Goal: Task Accomplishment & Management: Complete application form

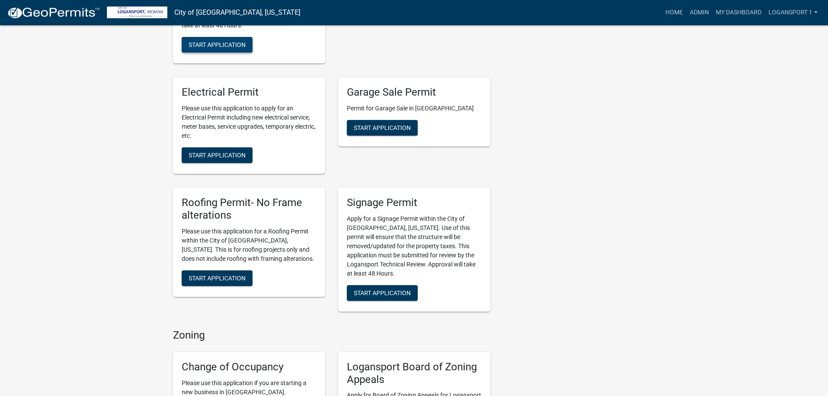
scroll to position [565, 0]
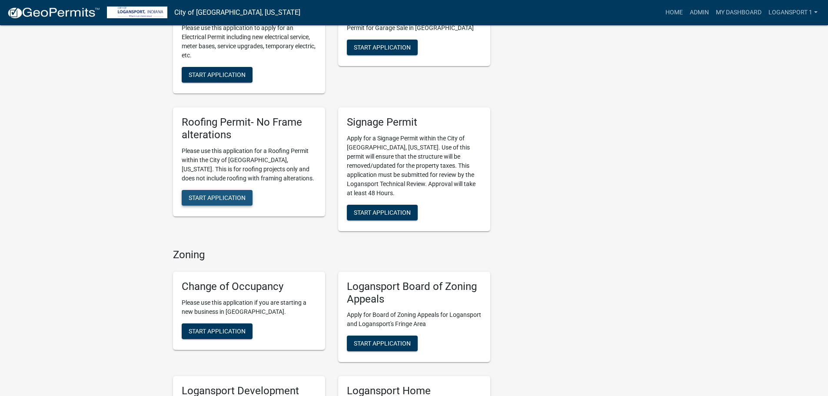
click at [225, 194] on span "Start Application" at bounding box center [217, 197] width 57 height 7
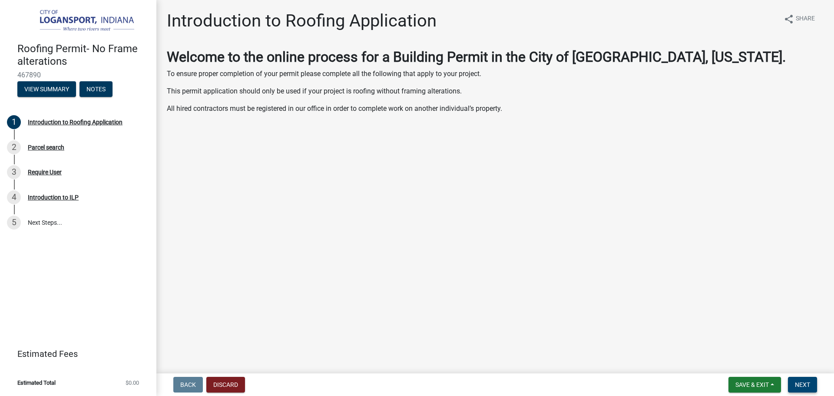
click at [803, 383] on span "Next" at bounding box center [802, 384] width 15 height 7
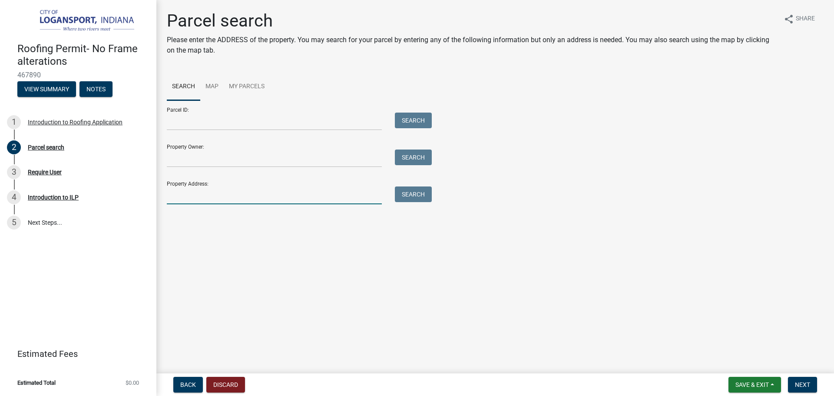
click at [199, 198] on input "Property Address:" at bounding box center [274, 195] width 215 height 18
type input "[STREET_ADDRESS]"
click at [810, 381] on span "Next" at bounding box center [802, 384] width 15 height 7
click at [424, 194] on button "Search" at bounding box center [413, 194] width 37 height 16
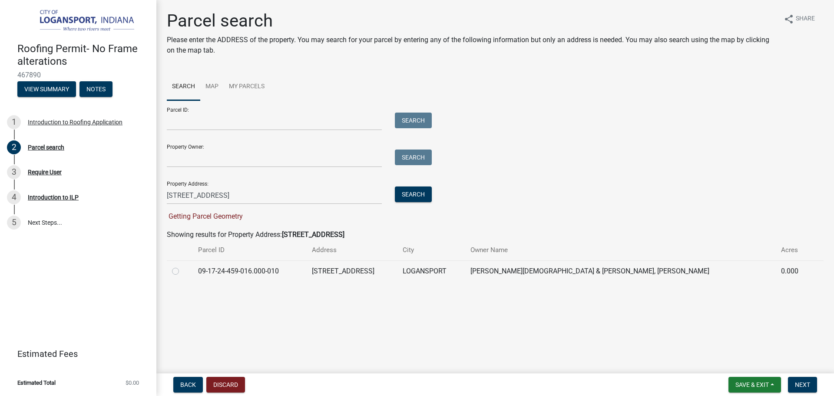
click at [182, 266] on label at bounding box center [182, 266] width 0 height 0
click at [182, 271] on input "radio" at bounding box center [185, 269] width 6 height 6
radio input "true"
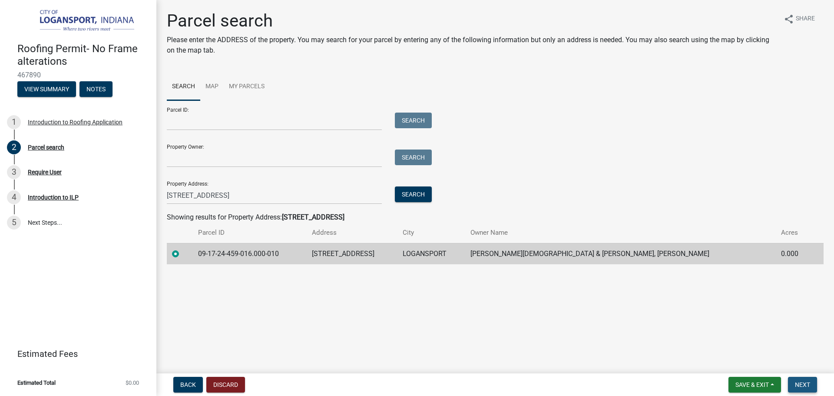
click at [807, 378] on button "Next" at bounding box center [802, 385] width 29 height 16
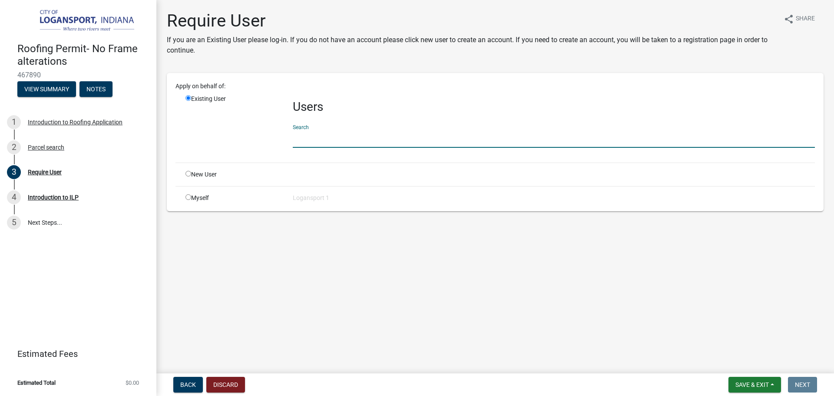
click at [339, 135] on input "text" at bounding box center [554, 139] width 522 height 18
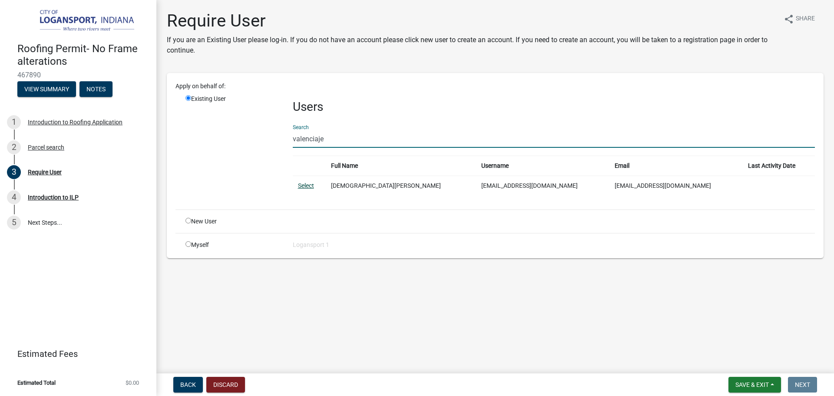
type input "valenciaje"
click at [307, 185] on link "Select" at bounding box center [306, 185] width 16 height 7
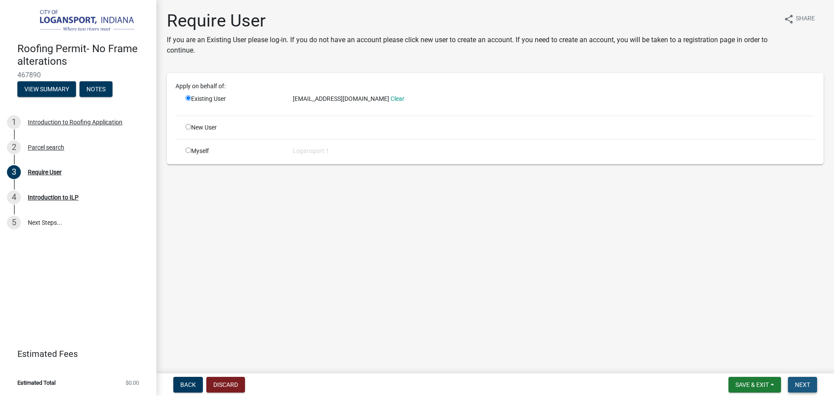
click at [801, 383] on span "Next" at bounding box center [802, 384] width 15 height 7
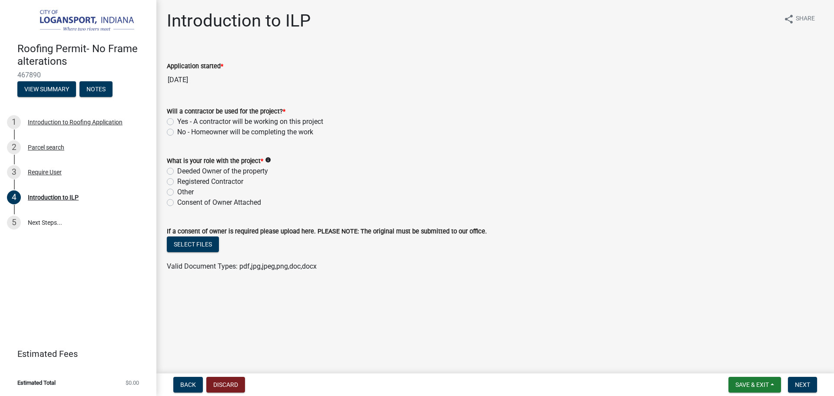
click at [177, 132] on label "No - Homeowner will be completing the work" at bounding box center [245, 132] width 136 height 10
click at [177, 132] on input "No - Homeowner will be completing the work" at bounding box center [180, 130] width 6 height 6
radio input "true"
click at [177, 172] on label "Deeded Owner of the property" at bounding box center [222, 171] width 91 height 10
click at [177, 172] on input "Deeded Owner of the property" at bounding box center [180, 169] width 6 height 6
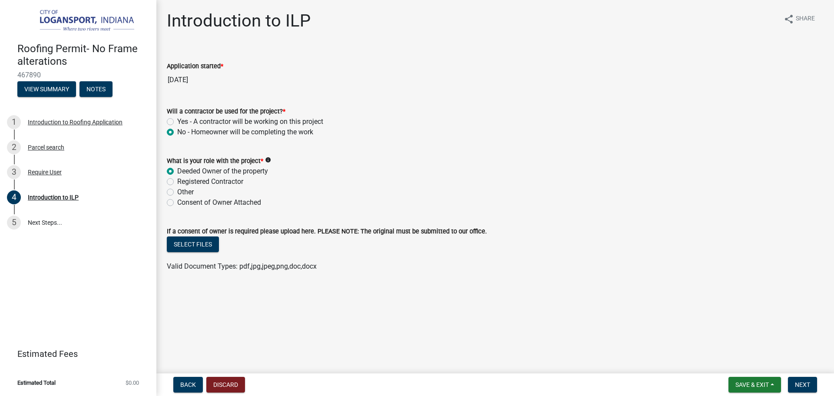
radio input "true"
click at [796, 384] on span "Next" at bounding box center [802, 384] width 15 height 7
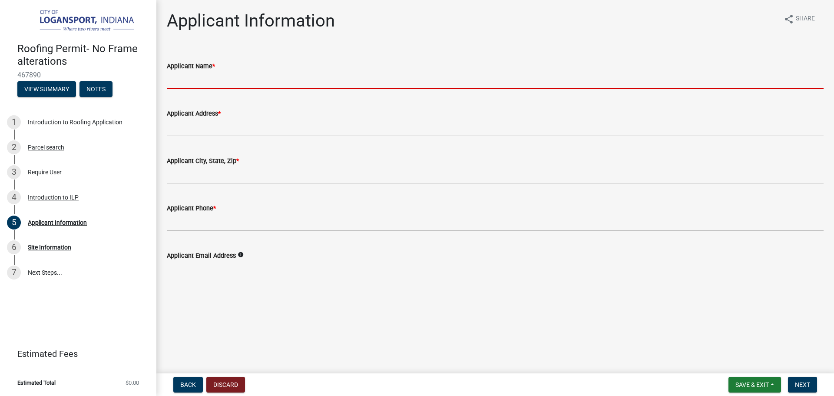
click at [223, 84] on input "Applicant Name *" at bounding box center [495, 80] width 657 height 18
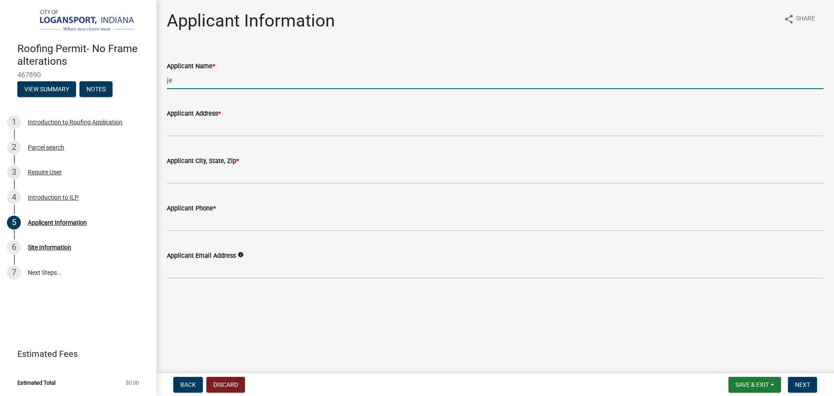
type input "j"
type input "[DEMOGRAPHIC_DATA][PERSON_NAME]"
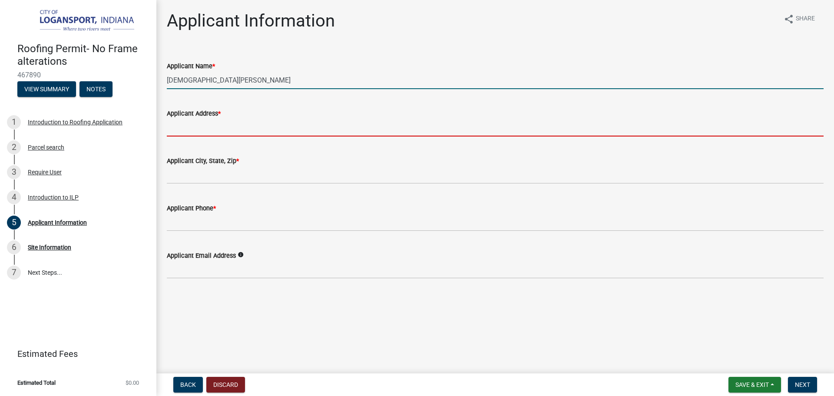
click at [200, 130] on input "Applicant Address *" at bounding box center [495, 128] width 657 height 18
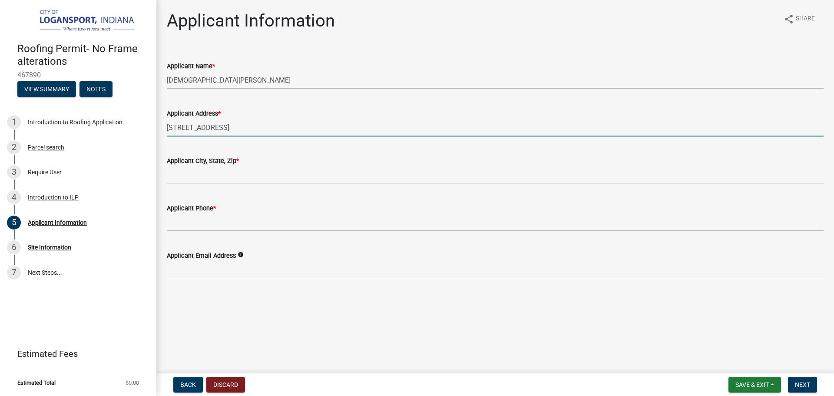
type input "[STREET_ADDRESS]"
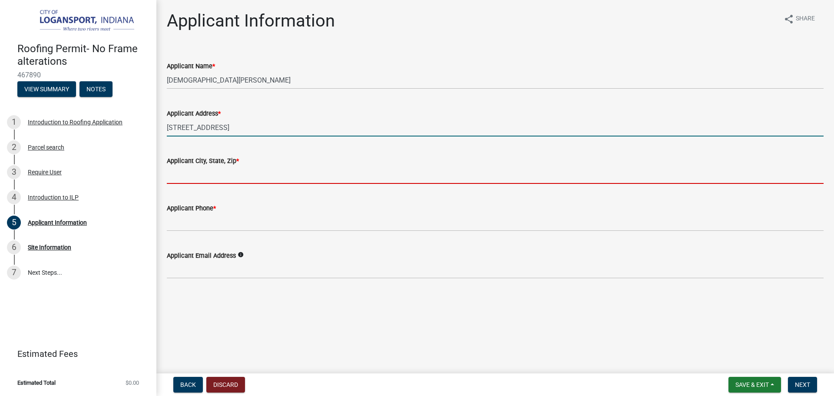
click at [225, 179] on input "Applicant City, State, Zip *" at bounding box center [495, 175] width 657 height 18
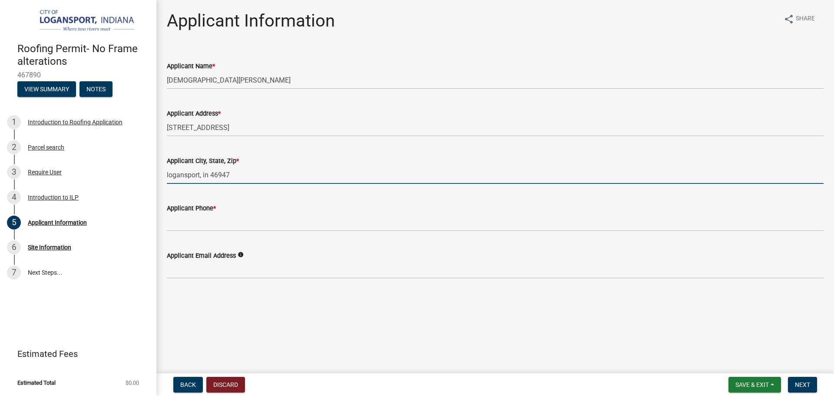
type input "logansport, in 46947"
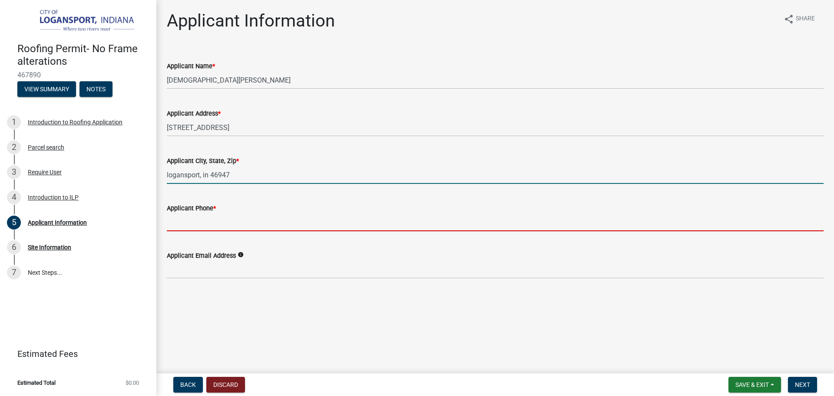
click at [184, 224] on input "Applicant Phone *" at bounding box center [495, 222] width 657 height 18
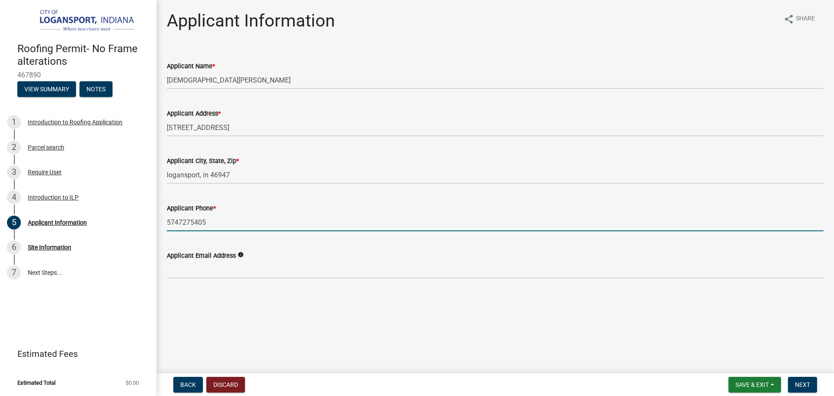
type input "5747275405"
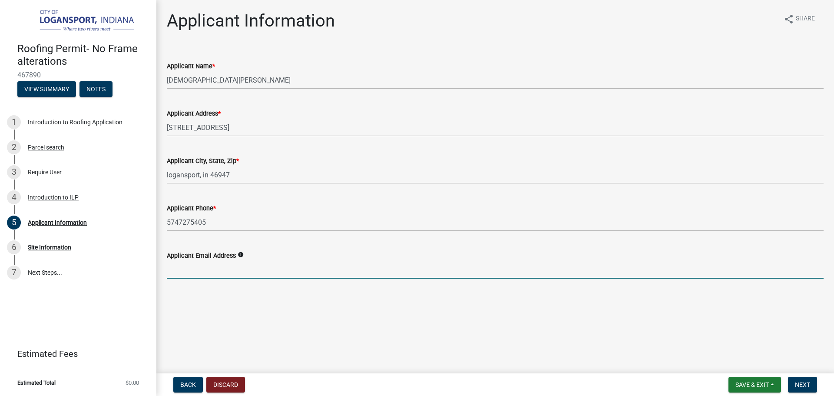
click at [199, 271] on input "Applicant Email Address" at bounding box center [495, 270] width 657 height 18
type input "[EMAIL_ADDRESS][DOMAIN_NAME]"
click at [794, 381] on button "Next" at bounding box center [802, 385] width 29 height 16
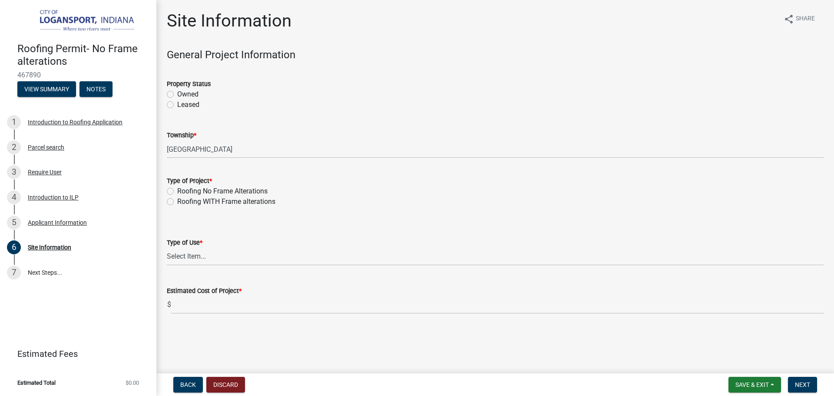
click at [177, 93] on label "Owned" at bounding box center [187, 94] width 21 height 10
click at [177, 93] on input "Owned" at bounding box center [180, 92] width 6 height 6
radio input "true"
click at [177, 191] on label "Roofing No Frame Alterations" at bounding box center [222, 191] width 90 height 10
click at [177, 191] on input "Roofing No Frame Alterations" at bounding box center [180, 189] width 6 height 6
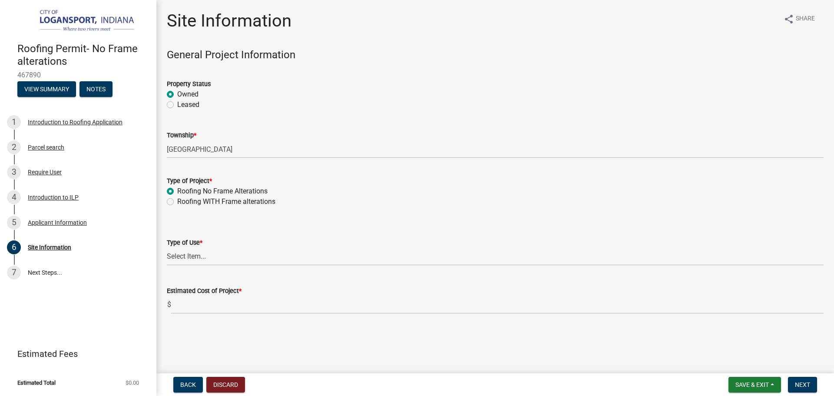
radio input "true"
click at [184, 255] on select "Select Item... Residential Commercial/Industrial Agricultural Public/Semi Public" at bounding box center [495, 257] width 657 height 18
click at [167, 248] on select "Select Item... Residential Commercial/Industrial Agricultural Public/Semi Public" at bounding box center [495, 257] width 657 height 18
select select "62802869-e470-474a-8a4c-8dbe1ccdd5ac"
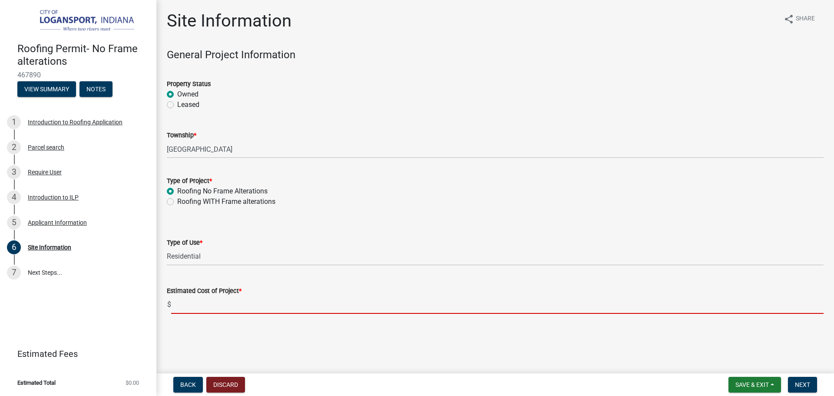
click at [180, 309] on input "text" at bounding box center [497, 305] width 652 height 18
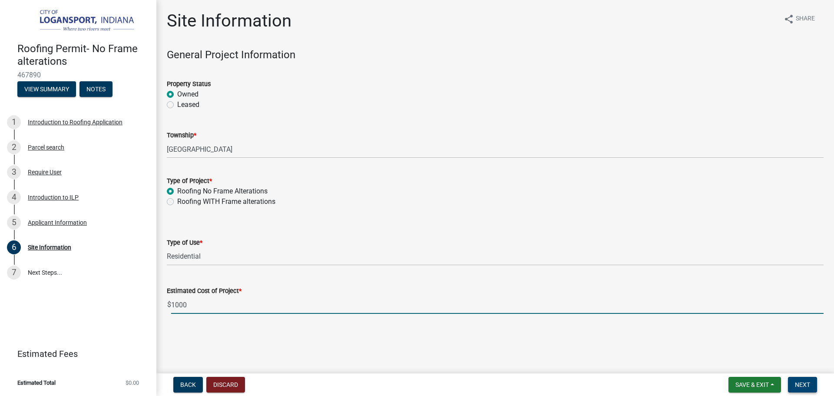
type input "1000"
click at [801, 384] on span "Next" at bounding box center [802, 384] width 15 height 7
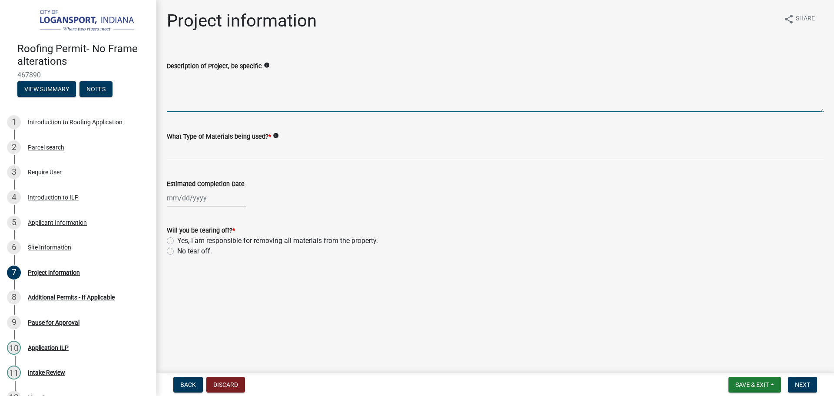
click at [220, 108] on textarea "Description of Project, be specific" at bounding box center [495, 91] width 657 height 41
type textarea "Replacing the roof with all one color metal roofing to match the garage."
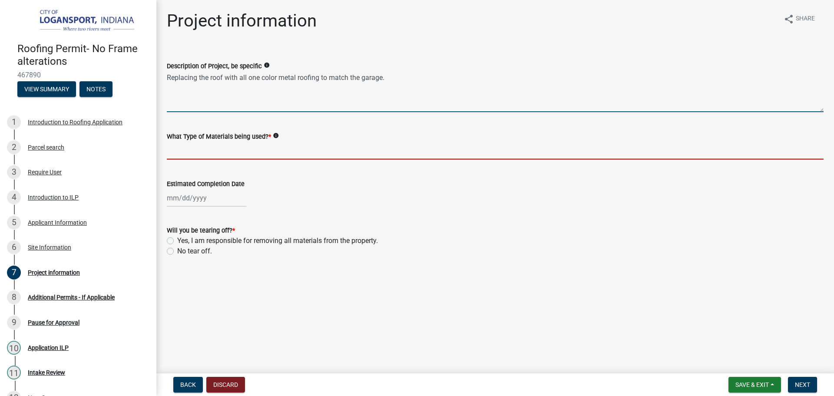
click at [261, 148] on input "What Type of Materials being used? *" at bounding box center [495, 151] width 657 height 18
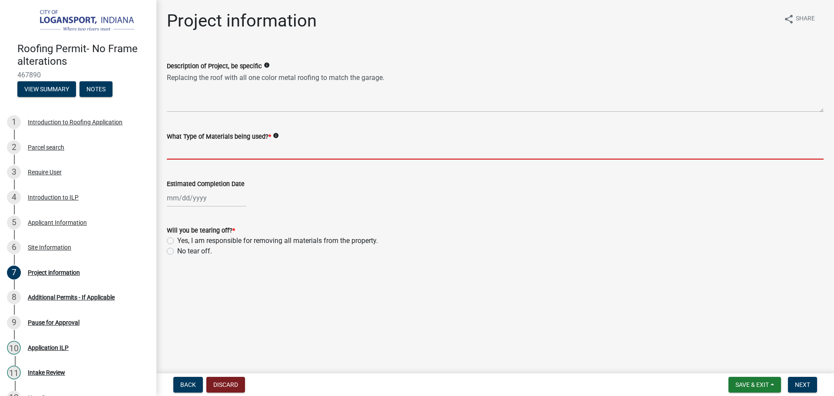
type input "Metal"
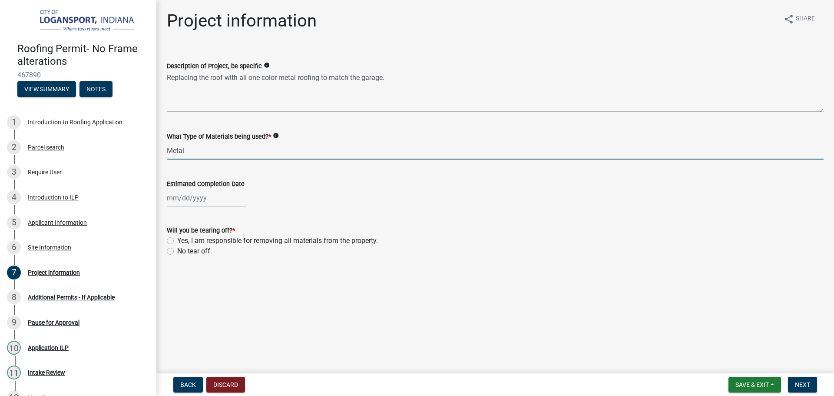
click at [222, 198] on div at bounding box center [206, 198] width 79 height 18
select select "8"
select select "2025"
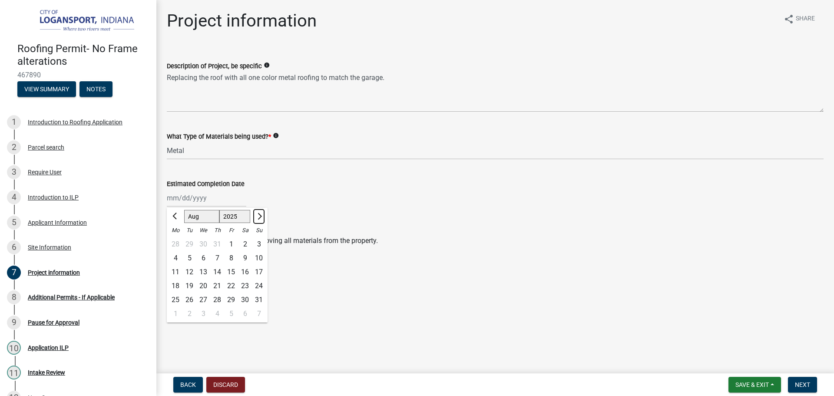
click at [261, 216] on button "Next month" at bounding box center [259, 216] width 10 height 14
select select "9"
click at [188, 301] on div "30" at bounding box center [189, 300] width 14 height 14
type input "[DATE]"
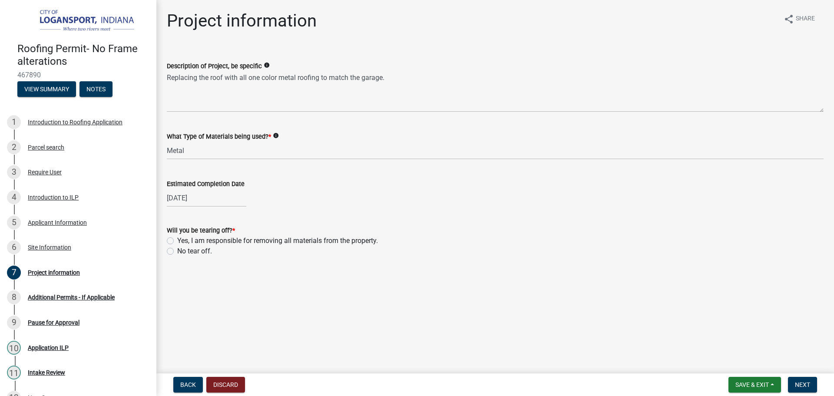
click at [177, 241] on label "Yes, I am responsible for removing all materials from the property." at bounding box center [277, 240] width 201 height 10
click at [177, 241] on input "Yes, I am responsible for removing all materials from the property." at bounding box center [180, 238] width 6 height 6
radio input "true"
click at [799, 380] on button "Next" at bounding box center [802, 385] width 29 height 16
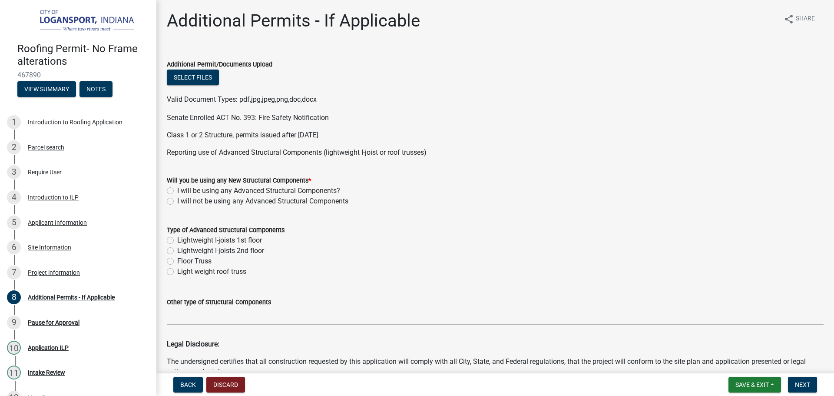
click at [177, 199] on label "I will not be using any Advanced Structural Components" at bounding box center [262, 201] width 171 height 10
click at [177, 199] on input "I will not be using any Advanced Structural Components" at bounding box center [180, 199] width 6 height 6
radio input "true"
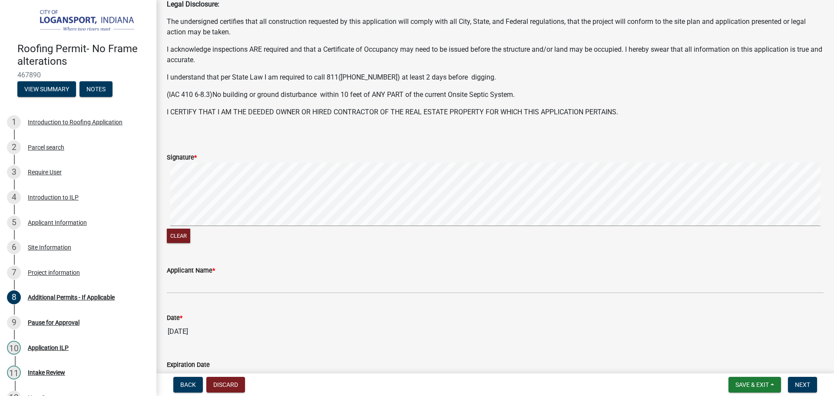
scroll to position [348, 0]
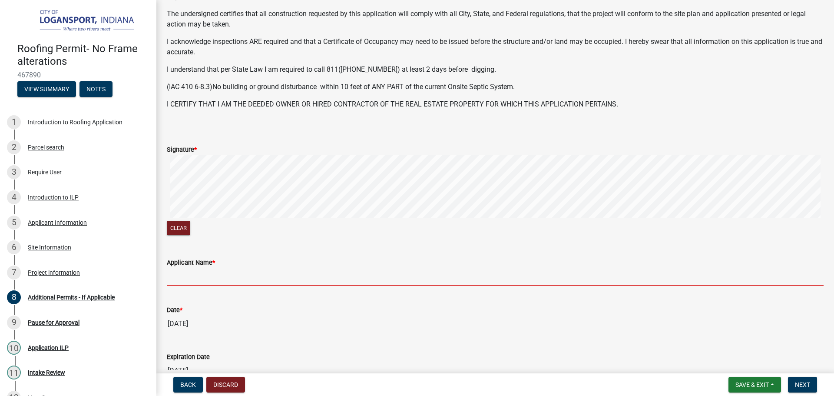
click at [198, 284] on input "Applicant Name *" at bounding box center [495, 277] width 657 height 18
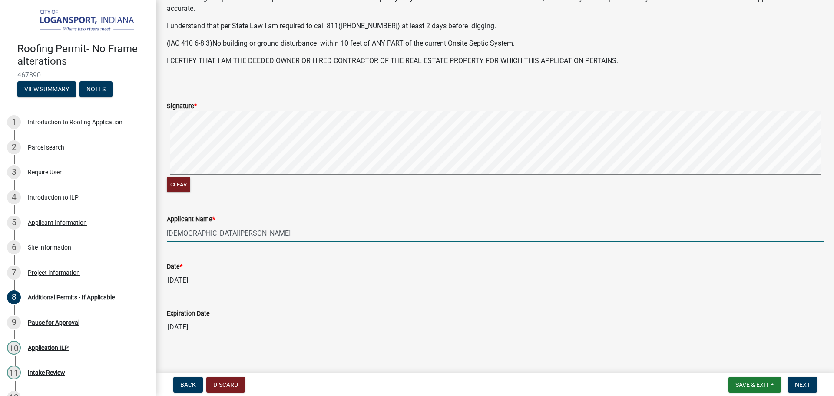
scroll to position [399, 0]
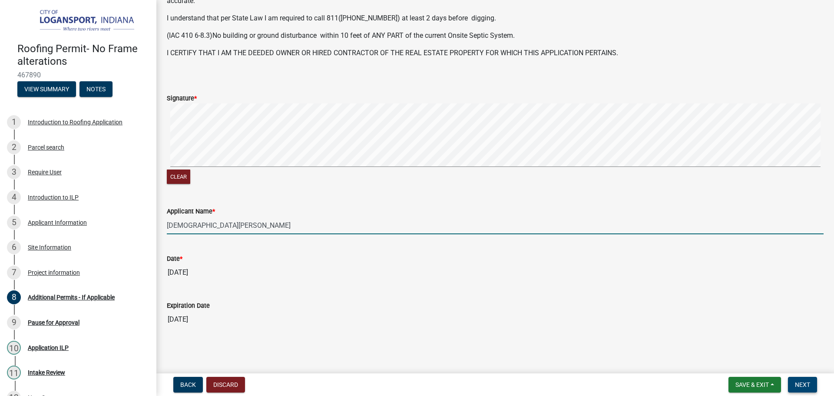
type input "[DEMOGRAPHIC_DATA][PERSON_NAME]"
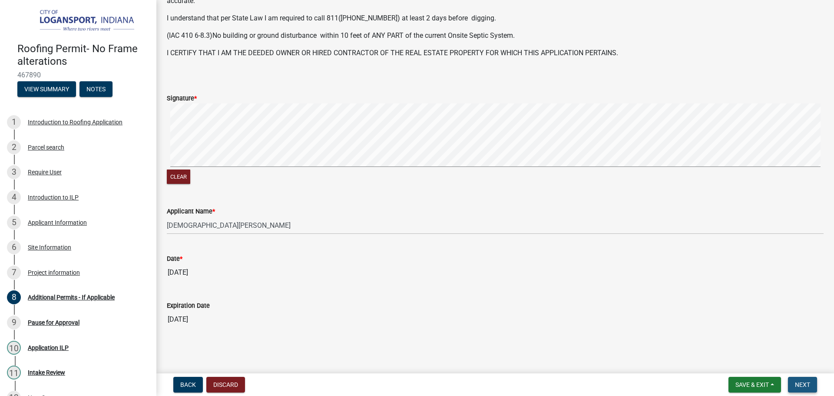
click at [810, 382] on span "Next" at bounding box center [802, 384] width 15 height 7
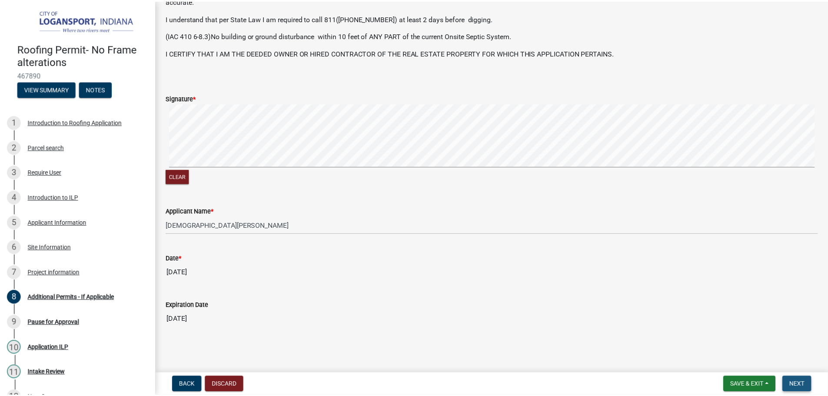
scroll to position [0, 0]
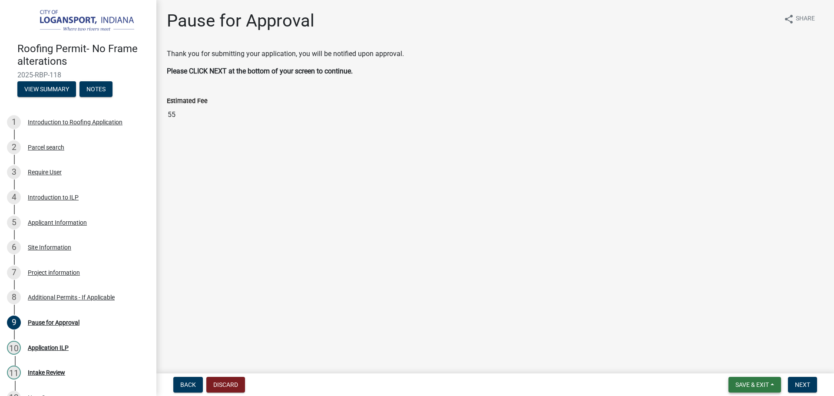
click at [758, 385] on span "Save & Exit" at bounding box center [751, 384] width 33 height 7
click at [749, 359] on button "Save & Exit" at bounding box center [747, 361] width 70 height 21
